Goal: Find specific page/section: Find specific page/section

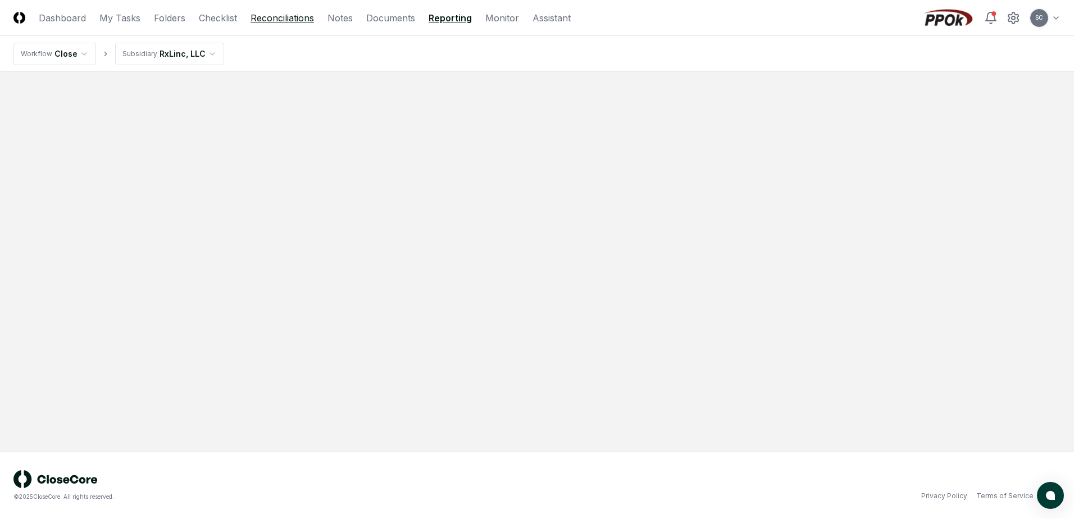
click at [285, 16] on link "Reconciliations" at bounding box center [281, 17] width 63 height 13
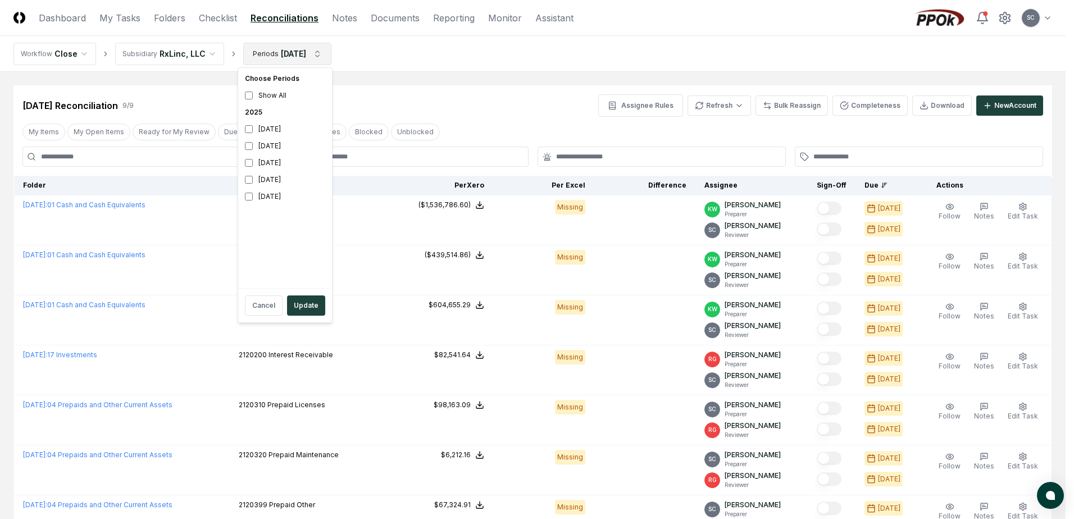
click at [250, 56] on html "CloseCore Dashboard My Tasks Folders Checklist Reconciliations Notes Documents …" at bounding box center [537, 363] width 1074 height 726
click at [266, 166] on div "[DATE]" at bounding box center [284, 162] width 89 height 17
click at [268, 141] on div "[DATE]" at bounding box center [284, 146] width 89 height 17
click at [301, 300] on button "Update" at bounding box center [306, 305] width 38 height 20
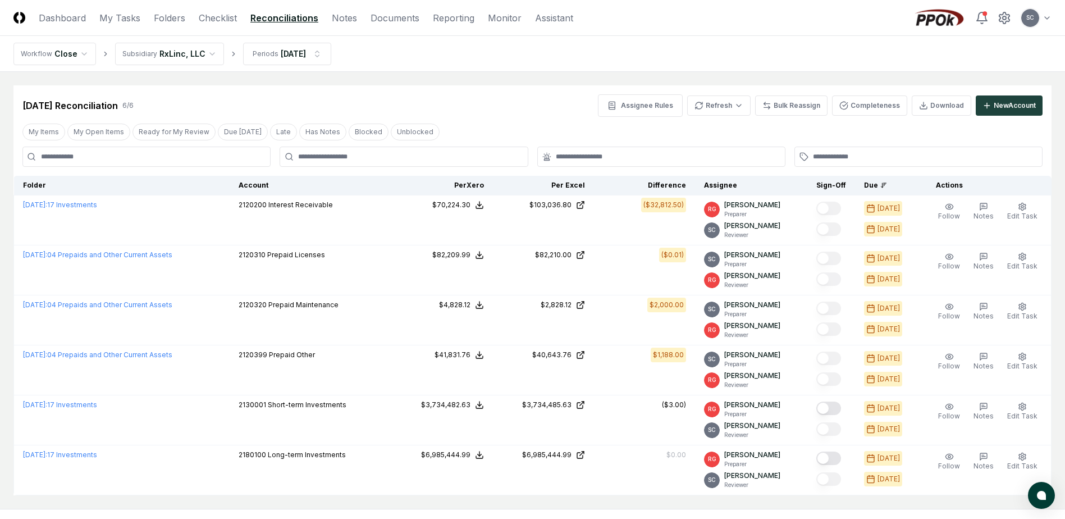
click at [426, 165] on div at bounding box center [404, 157] width 248 height 20
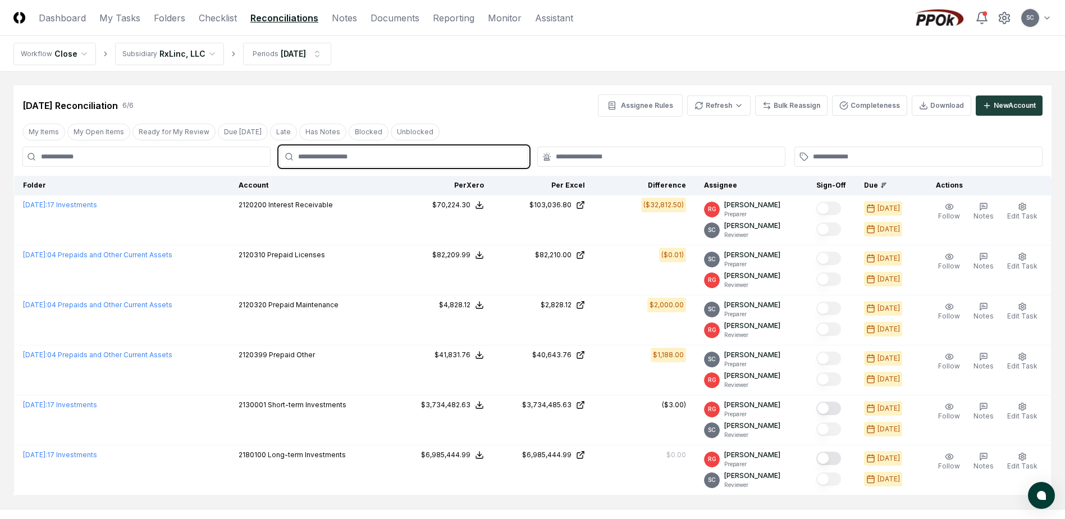
click at [395, 156] on input "text" at bounding box center [409, 157] width 222 height 10
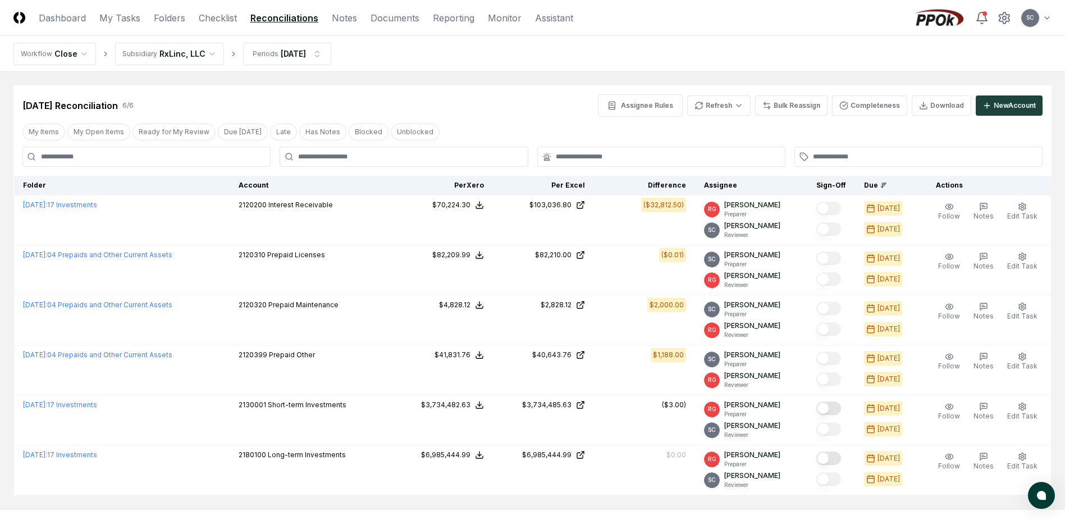
click at [404, 106] on div "[DATE] Reconciliation 6 / 6 Assignee Rules Refresh Bulk Reassign Completeness D…" at bounding box center [532, 105] width 1020 height 22
click at [214, 21] on link "Checklist" at bounding box center [218, 17] width 38 height 13
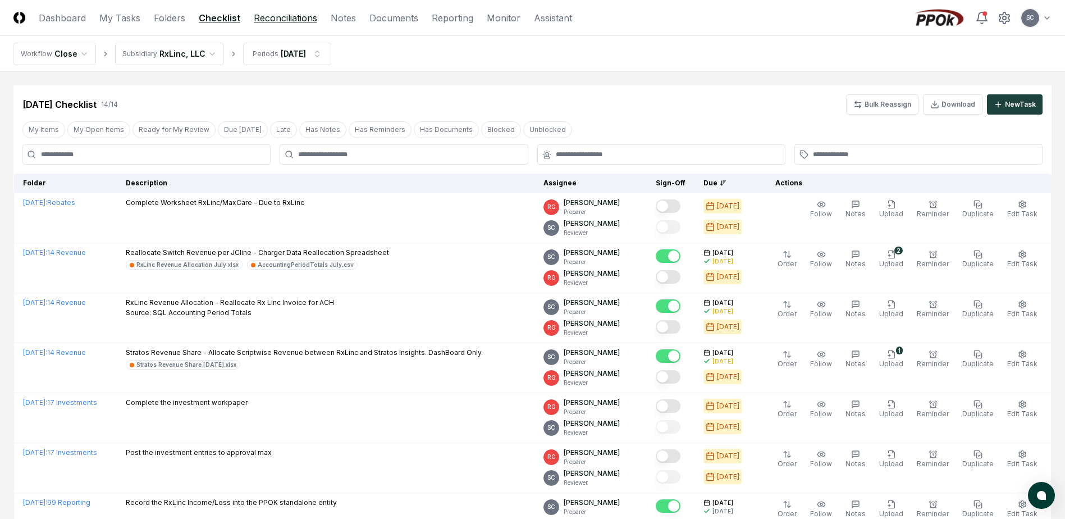
click at [289, 15] on link "Reconciliations" at bounding box center [285, 17] width 63 height 13
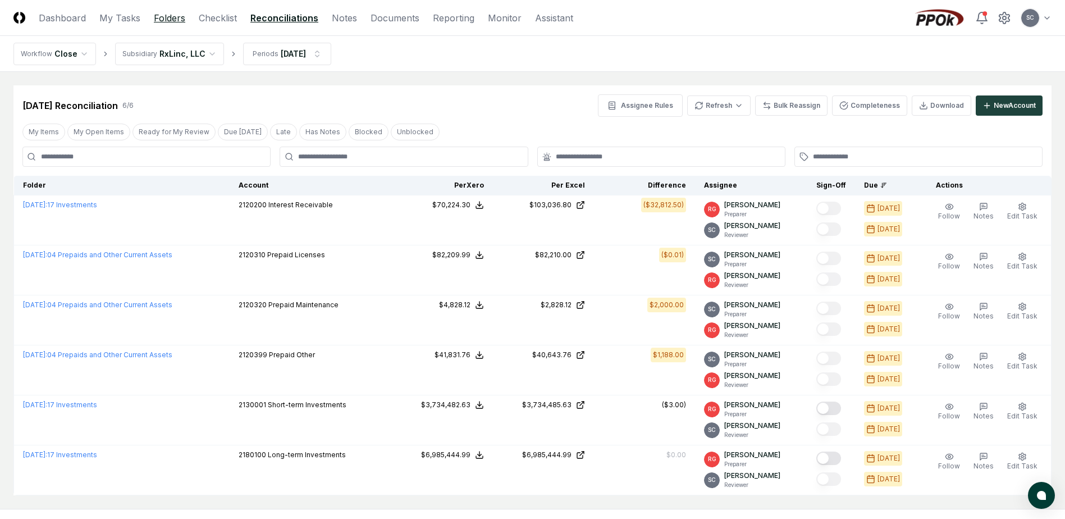
click at [179, 15] on link "Folders" at bounding box center [169, 17] width 31 height 13
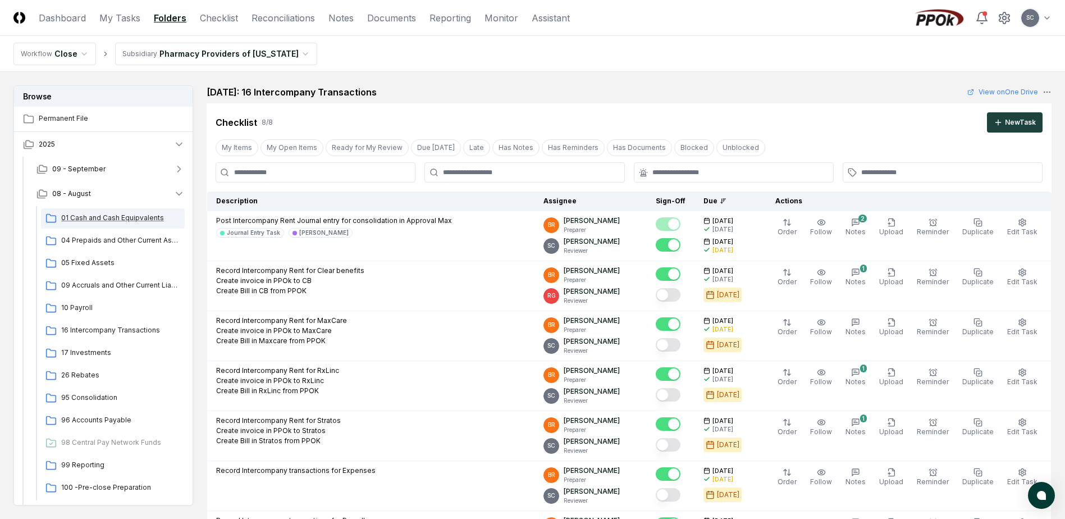
click at [108, 217] on span "01 Cash and Cash Equipvalents" at bounding box center [120, 218] width 119 height 10
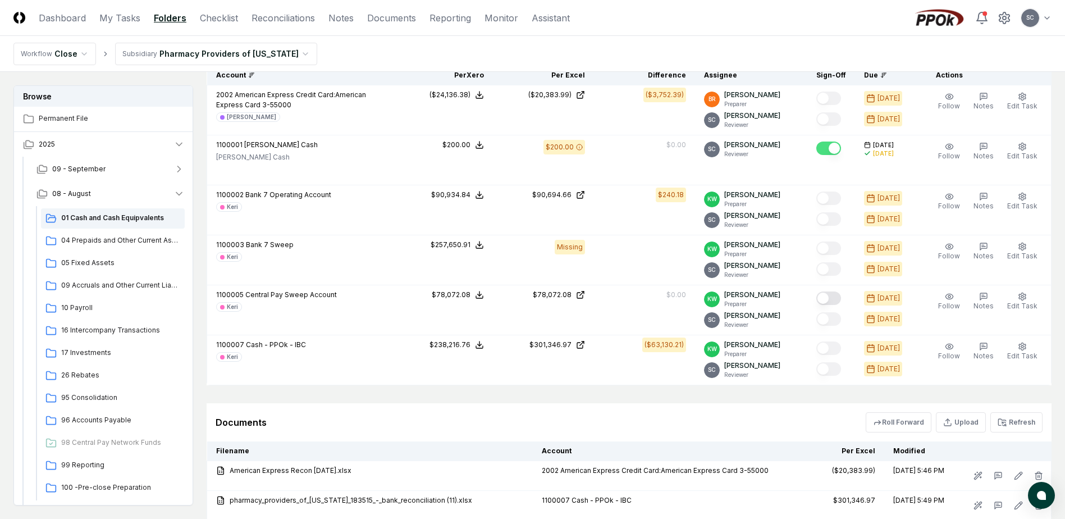
scroll to position [674, 0]
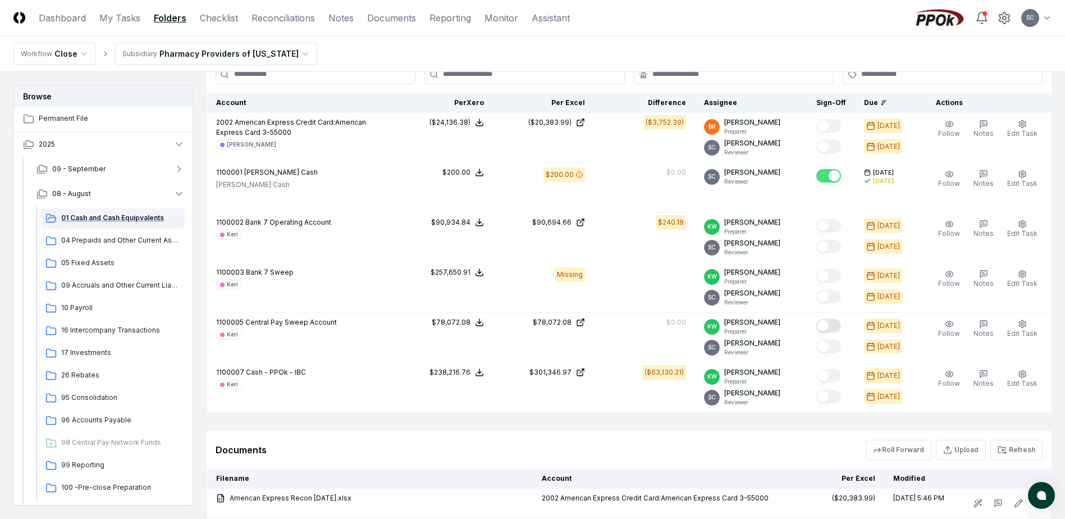
click at [75, 216] on span "01 Cash and Cash Equipvalents" at bounding box center [120, 218] width 119 height 10
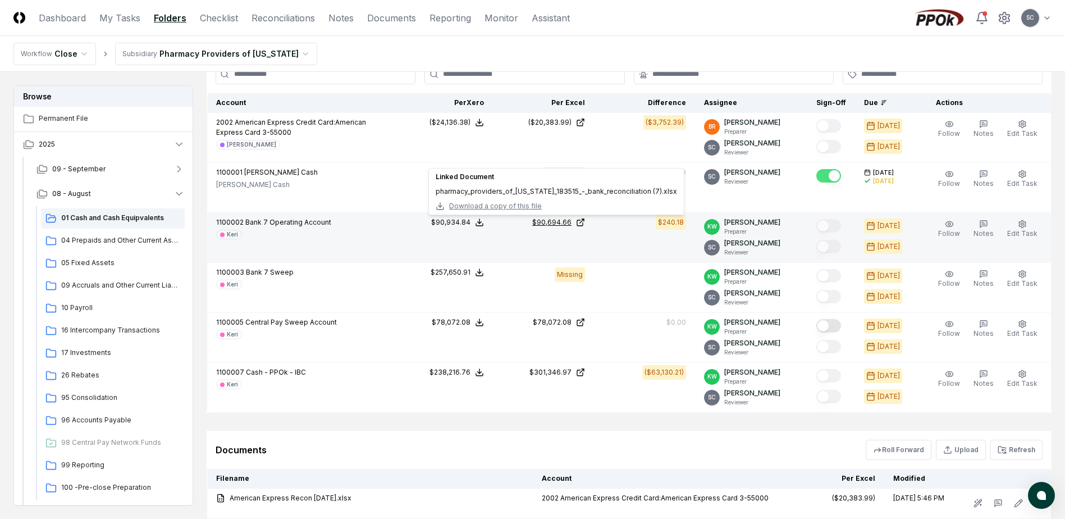
click at [548, 224] on div "$90,694.66" at bounding box center [551, 222] width 39 height 10
